Goal: Transaction & Acquisition: Obtain resource

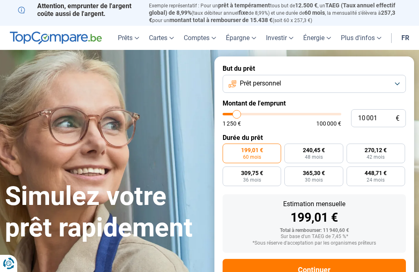
click at [375, 79] on button "Prêt personnel" at bounding box center [314, 84] width 183 height 18
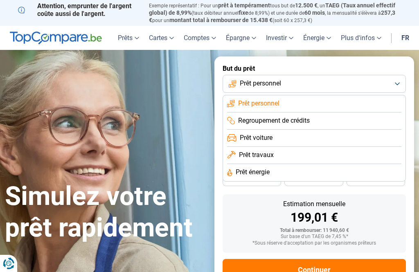
click at [263, 171] on span "Prêt énergie" at bounding box center [253, 172] width 34 height 9
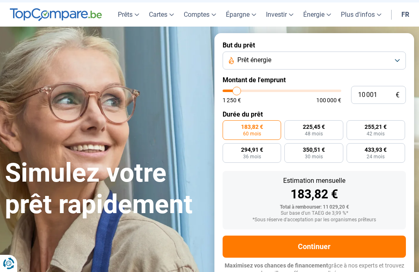
scroll to position [25, 0]
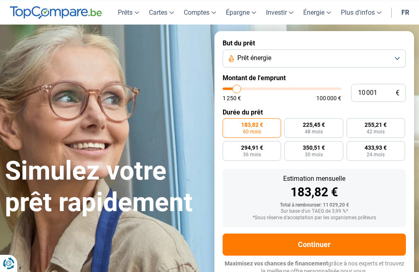
type input "11 000"
type input "11000"
type input "11 750"
type input "11750"
type input "13 750"
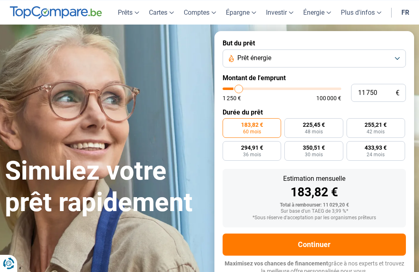
type input "13750"
type input "16 250"
type input "16250"
type input "19 250"
type input "19250"
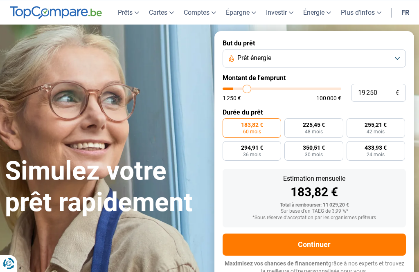
type input "22 250"
type input "22250"
type input "26 000"
type input "26000"
type input "30 000"
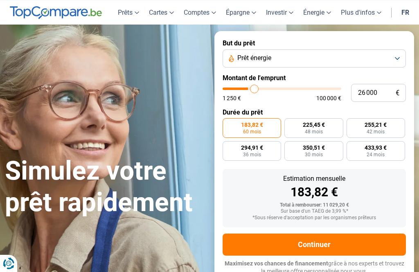
type input "30000"
type input "34 500"
type input "34500"
type input "38 750"
type input "38750"
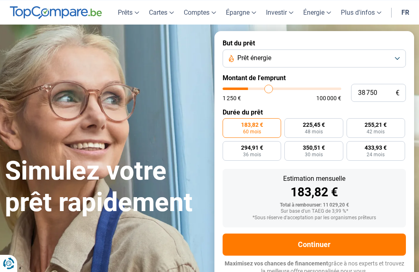
type input "43 250"
type input "43250"
type input "47 250"
type input "47250"
type input "51 500"
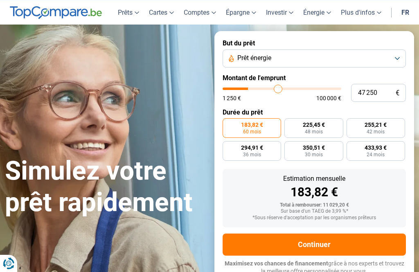
type input "51500"
type input "55 250"
type input "55250"
type input "58 750"
type input "58750"
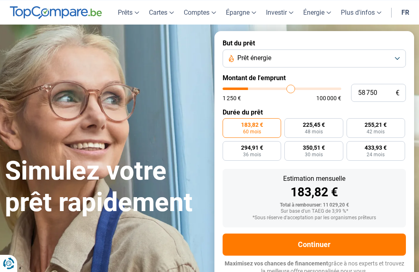
type input "61 500"
type input "61500"
type input "63 750"
type input "63750"
type input "65 250"
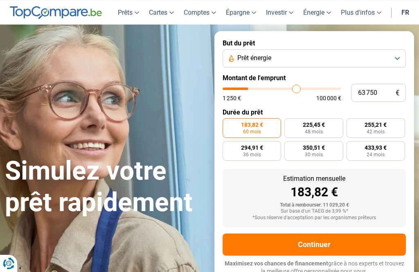
type input "65250"
type input "65 750"
type input "65750"
type input "66 500"
type input "66500"
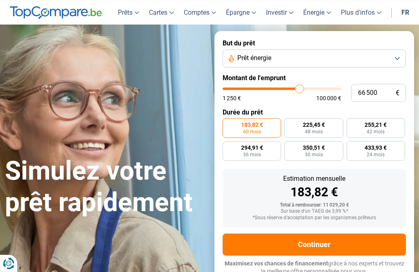
type input "67 000"
type input "67000"
type input "65 750"
type input "65750"
type input "65 250"
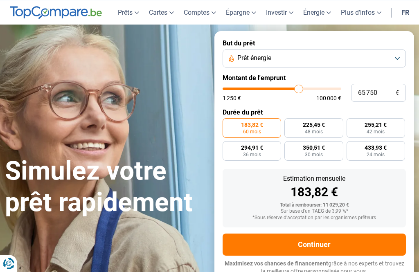
type input "65250"
type input "64 000"
type input "64000"
type input "62 500"
type input "62500"
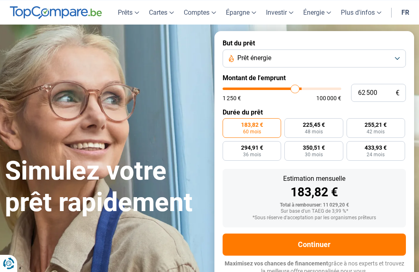
type input "61 000"
type input "61000"
type input "60 250"
type input "60250"
type input "59 250"
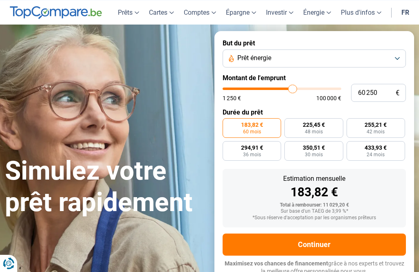
type input "59250"
type input "58 750"
type input "58750"
type input "58 500"
type input "58500"
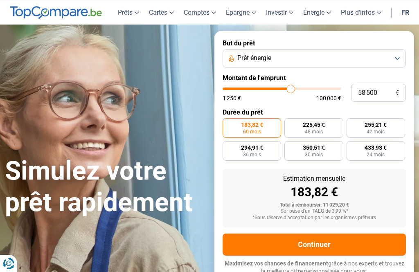
type input "58 000"
type input "58000"
type input "57 750"
type input "57750"
type input "57 250"
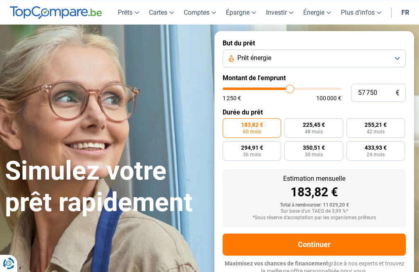
type input "57250"
type input "57 000"
type input "57000"
type input "56 500"
type input "56500"
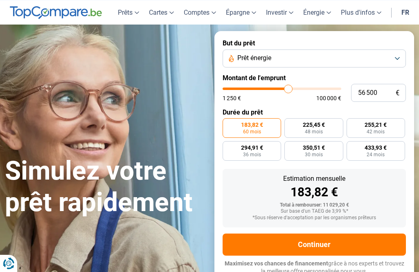
type input "56 250"
type input "56250"
type input "56 000"
type input "56000"
type input "55 250"
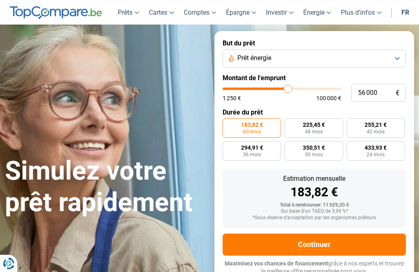
type input "55250"
type input "54 750"
type input "54750"
type input "54 500"
type input "54500"
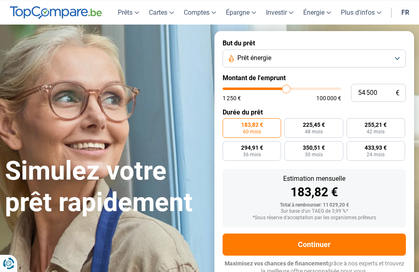
type input "54 000"
type input "54000"
type input "53 750"
type input "53750"
type input "53 250"
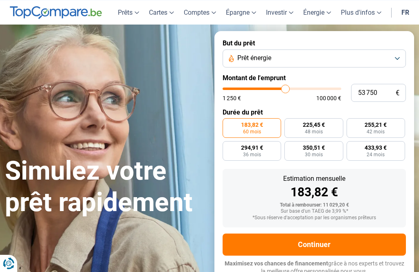
type input "53250"
type input "53 000"
type input "53000"
type input "52 500"
type input "52500"
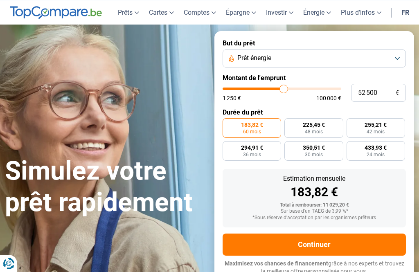
type input "52 250"
type input "52250"
type input "51 750"
type input "51750"
type input "51 500"
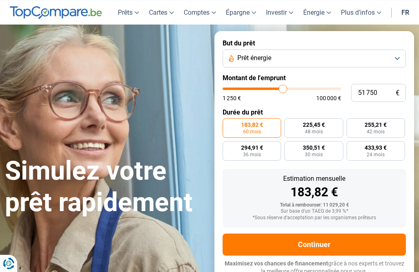
type input "51500"
type input "51 000"
type input "51000"
type input "50 750"
type input "50750"
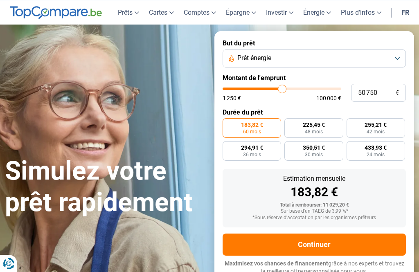
type input "50 250"
type input "50250"
type input "50 000"
type input "50000"
type input "49 500"
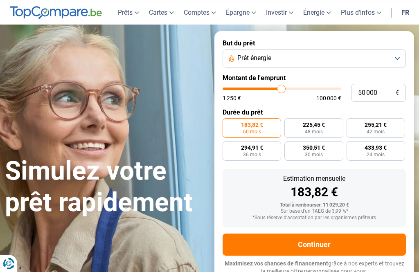
type input "49500"
type input "50 000"
type input "50000"
radio input "false"
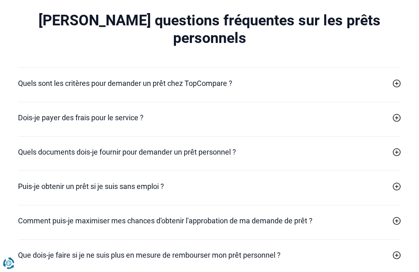
scroll to position [2594, 0]
click at [401, 113] on icon at bounding box center [397, 117] width 8 height 8
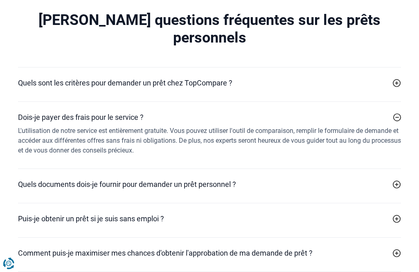
click at [396, 180] on icon at bounding box center [397, 184] width 8 height 8
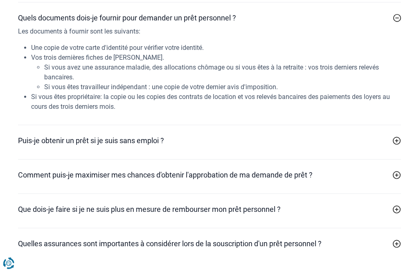
scroll to position [2765, 0]
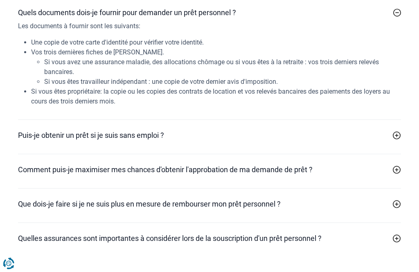
click at [397, 166] on icon at bounding box center [397, 170] width 8 height 8
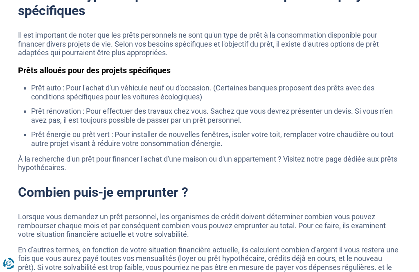
scroll to position [1795, 0]
